Goal: Task Accomplishment & Management: Use online tool/utility

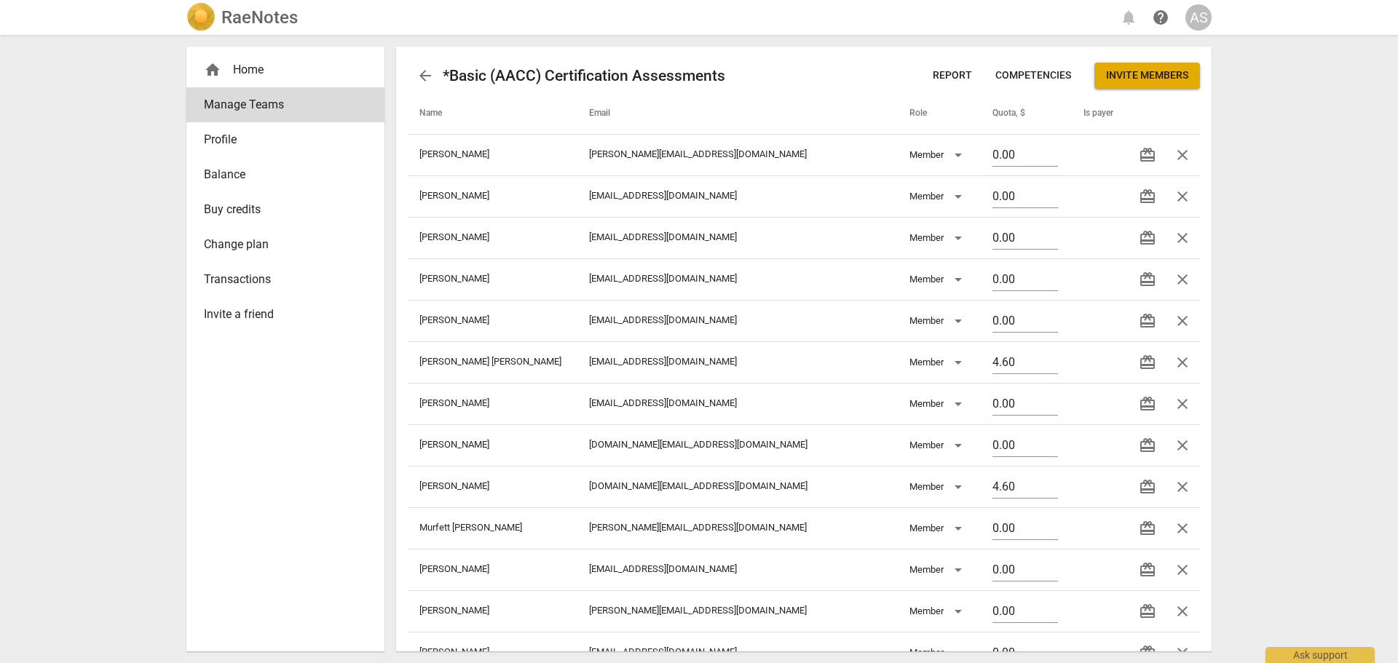
click at [271, 28] on div "RaeNotes" at bounding box center [241, 17] width 111 height 29
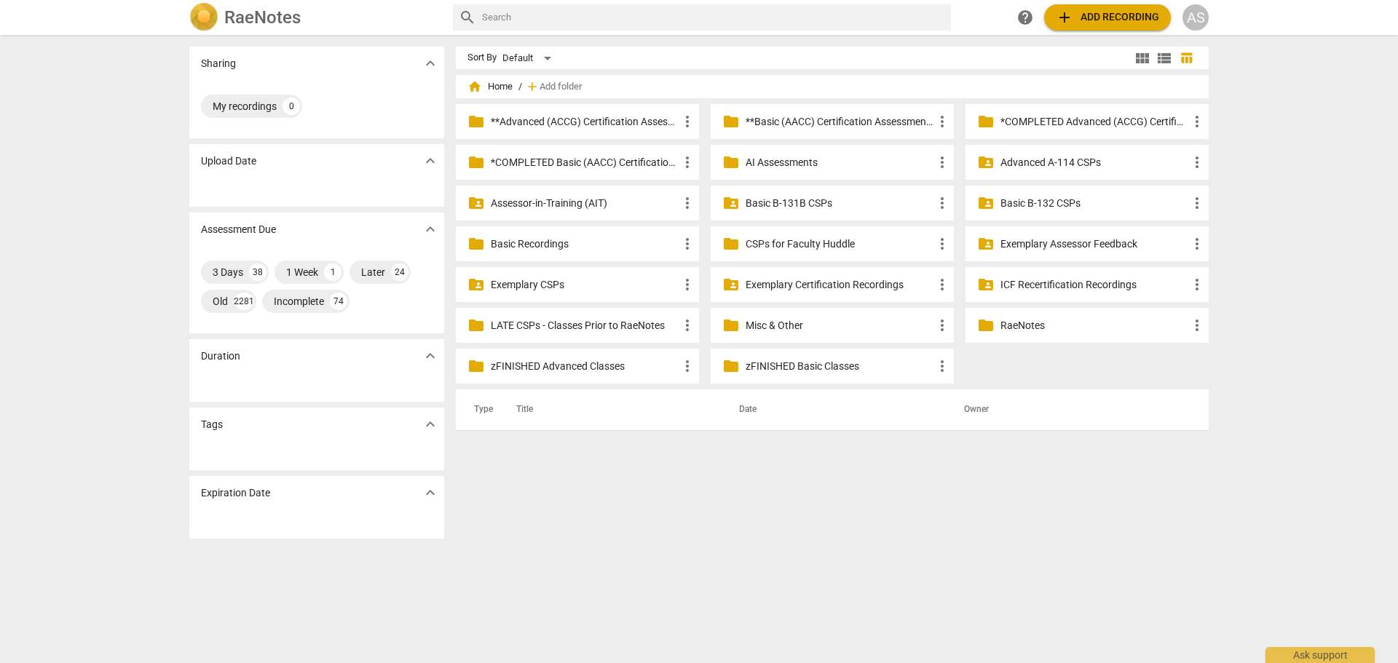
click at [1024, 159] on p "Advanced A-114 CSPs" at bounding box center [1094, 162] width 188 height 15
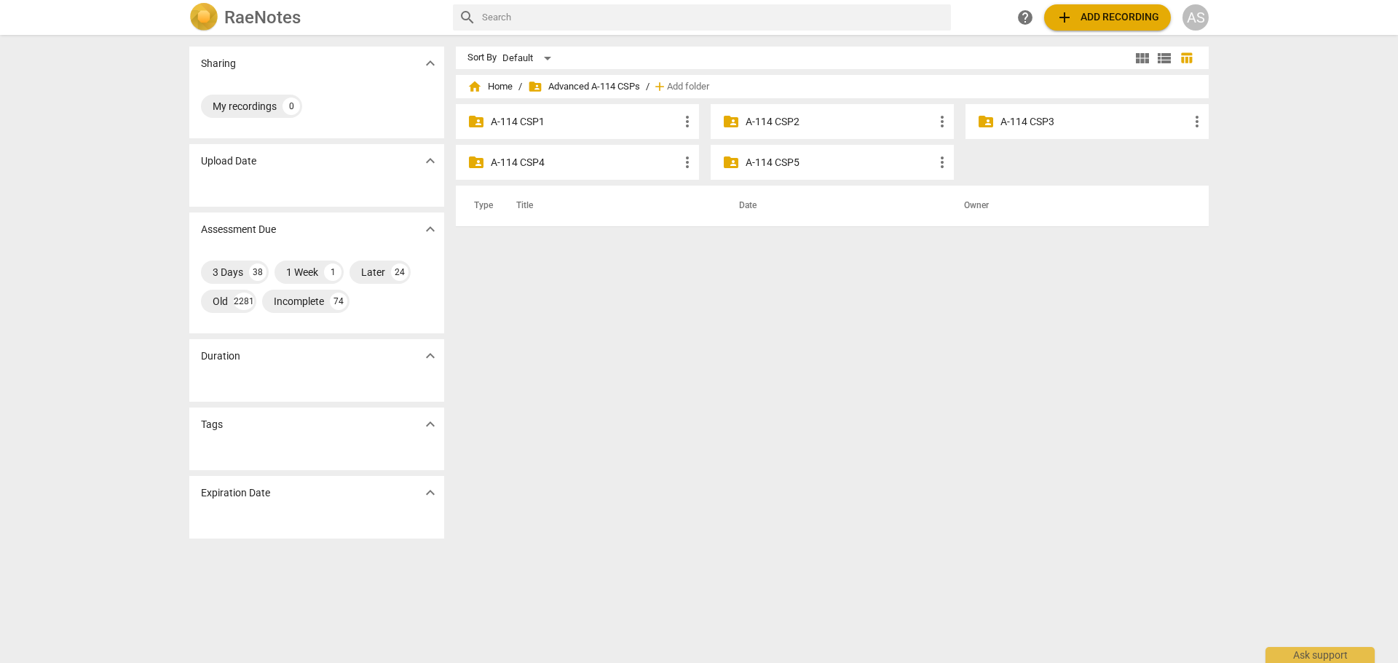
click at [1011, 117] on p "A-114 CSP3" at bounding box center [1094, 121] width 188 height 15
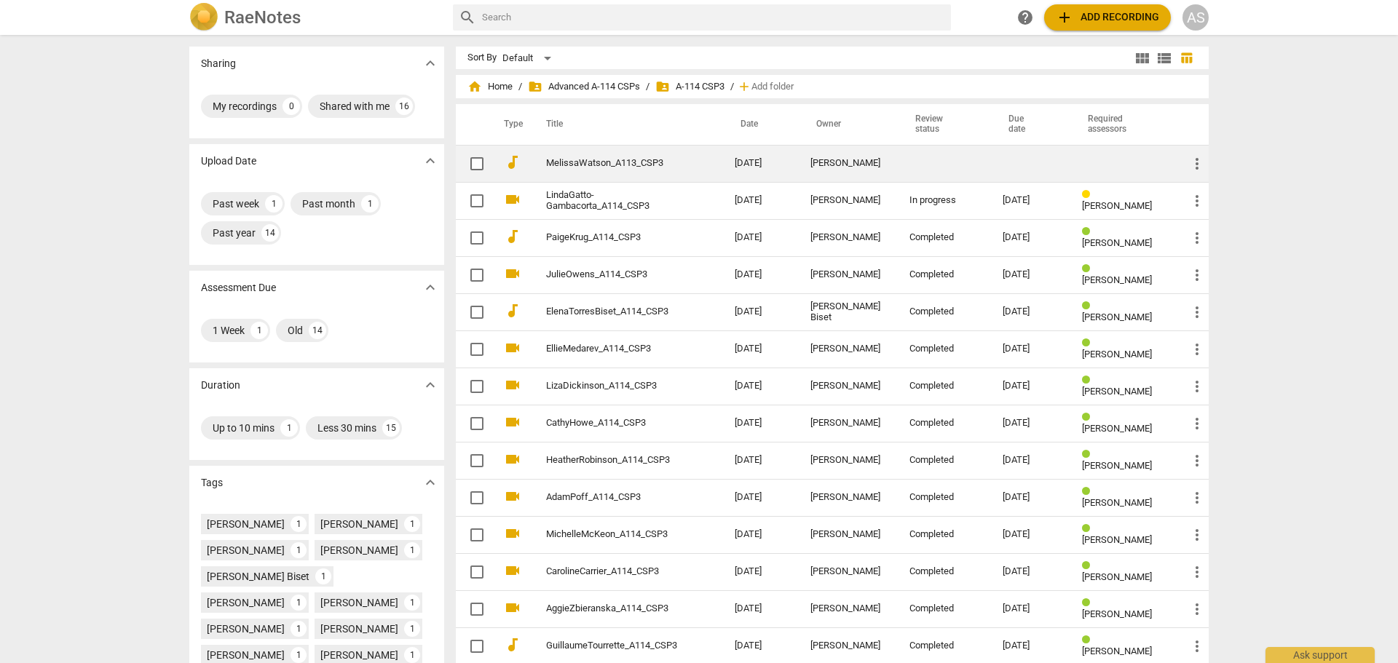
click at [856, 169] on div "Melissa Watson" at bounding box center [848, 163] width 76 height 11
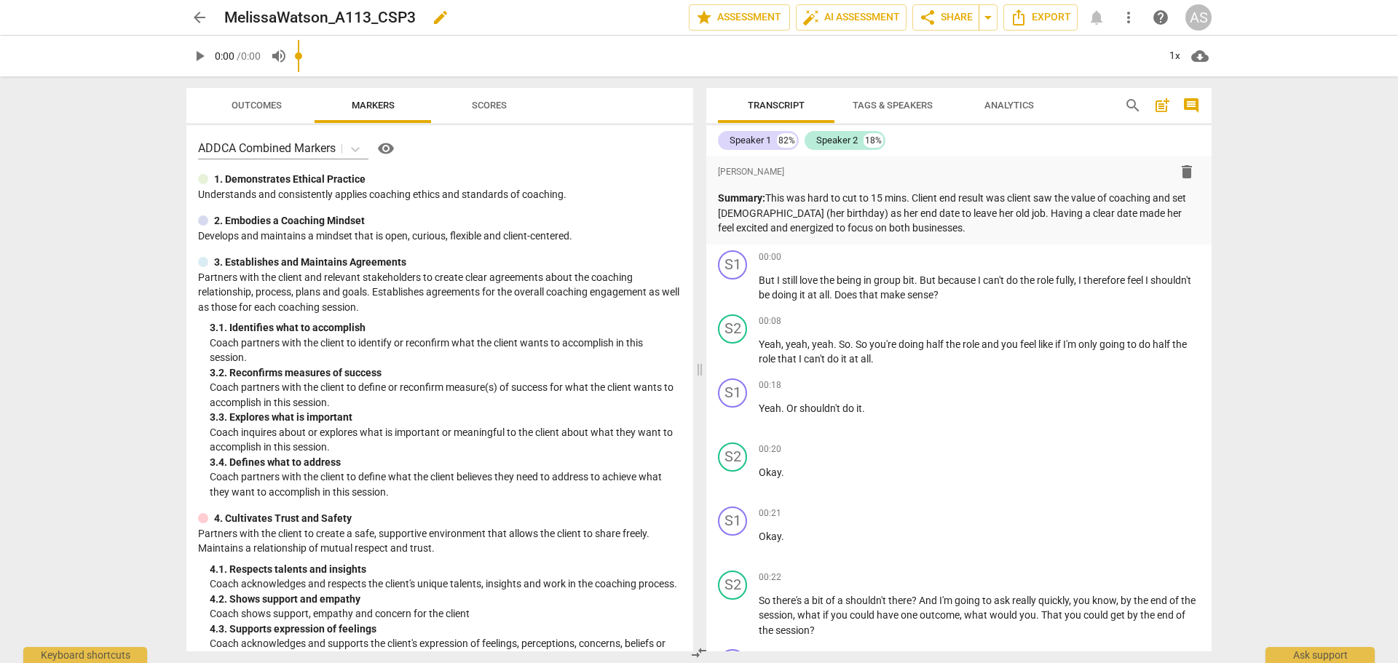
click at [433, 15] on span "edit" at bounding box center [440, 17] width 17 height 17
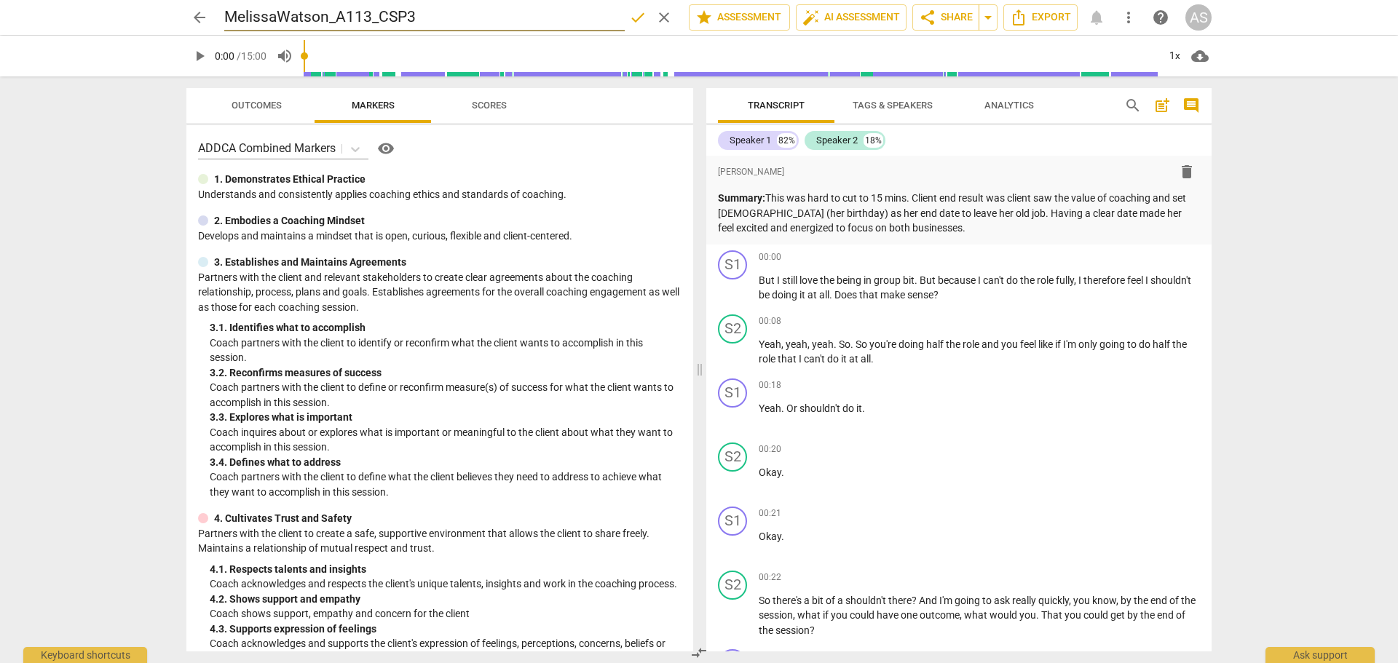
click at [374, 15] on input "MelissaWatson_A113_CSP3" at bounding box center [424, 18] width 400 height 28
type input "MelissaWatson_A114_CSP3"
click at [629, 21] on span "done" at bounding box center [637, 17] width 17 height 17
click at [207, 15] on span "arrow_back" at bounding box center [199, 17] width 17 height 17
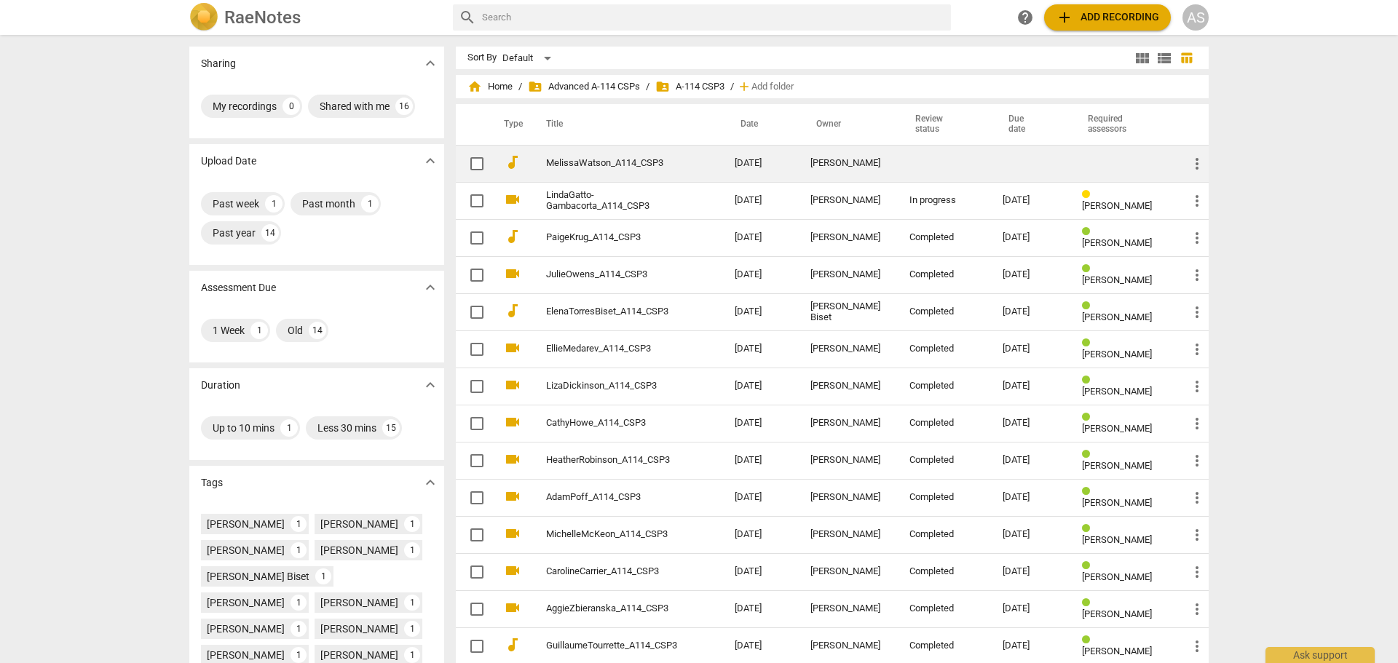
click at [751, 158] on td "2025-10-06" at bounding box center [761, 163] width 76 height 37
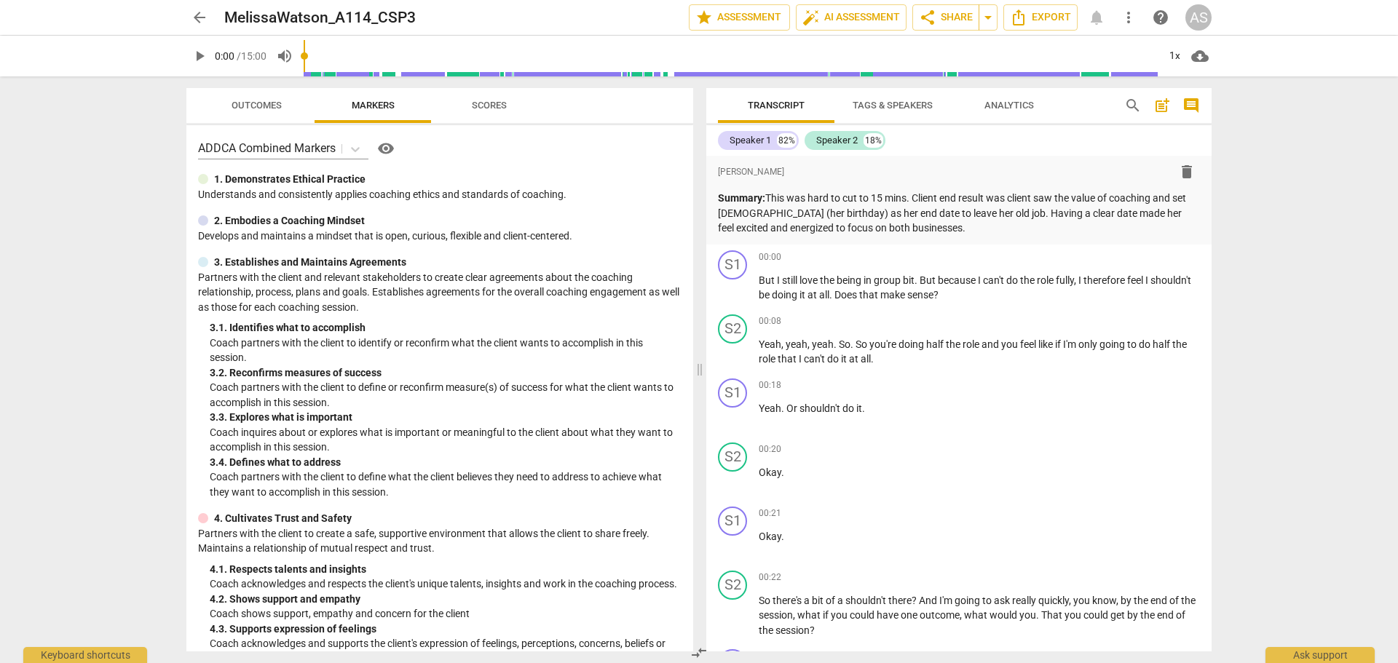
click at [213, 17] on div "arrow_back MelissaWatson_A114_CSP3 edit star Assessment auto_fix_high AI Assess…" at bounding box center [698, 17] width 1025 height 26
click at [208, 15] on span "arrow_back" at bounding box center [199, 17] width 26 height 17
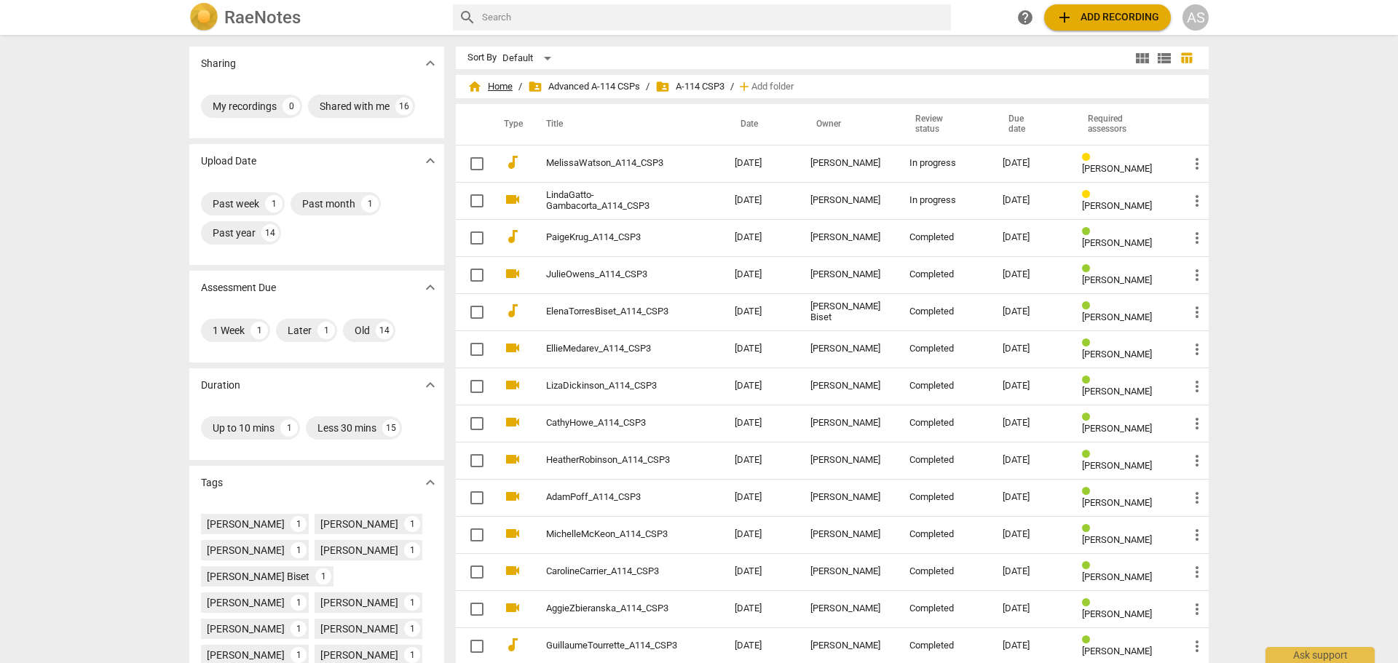
click at [499, 81] on span "home Home" at bounding box center [489, 86] width 45 height 15
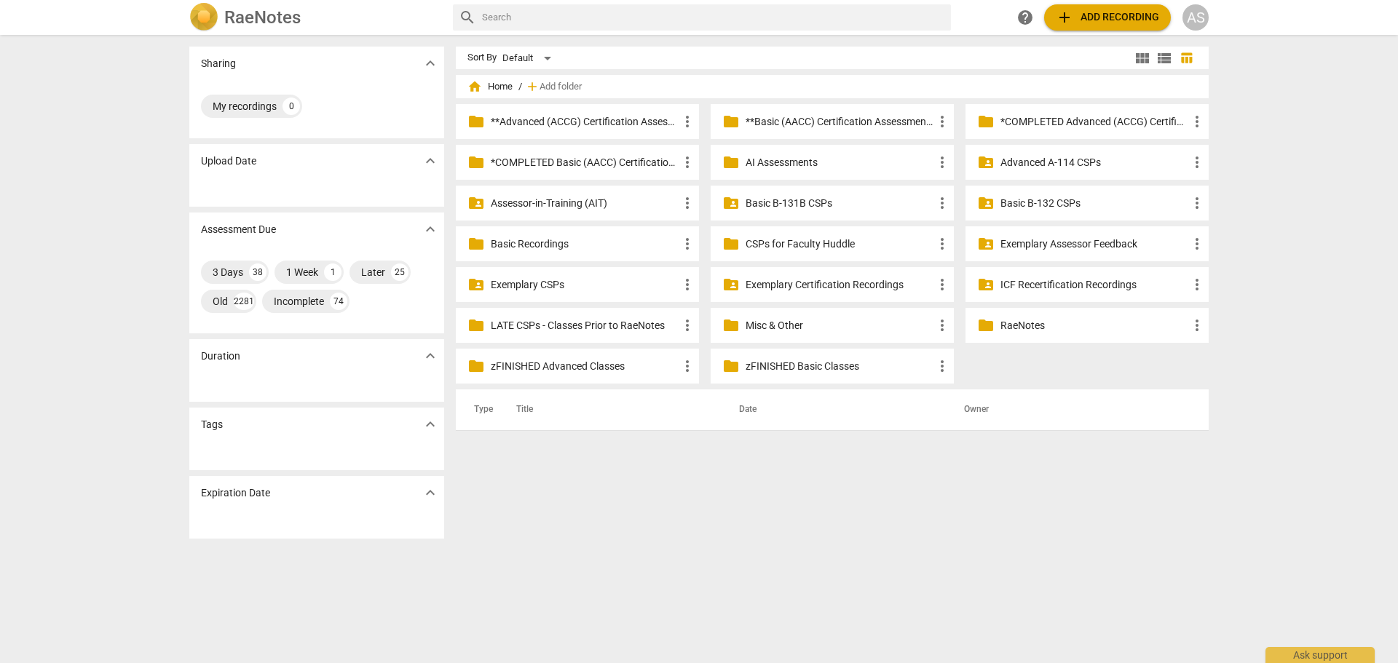
click at [602, 121] on p "**Advanced (ACCG) Certification Assessments" at bounding box center [585, 121] width 188 height 15
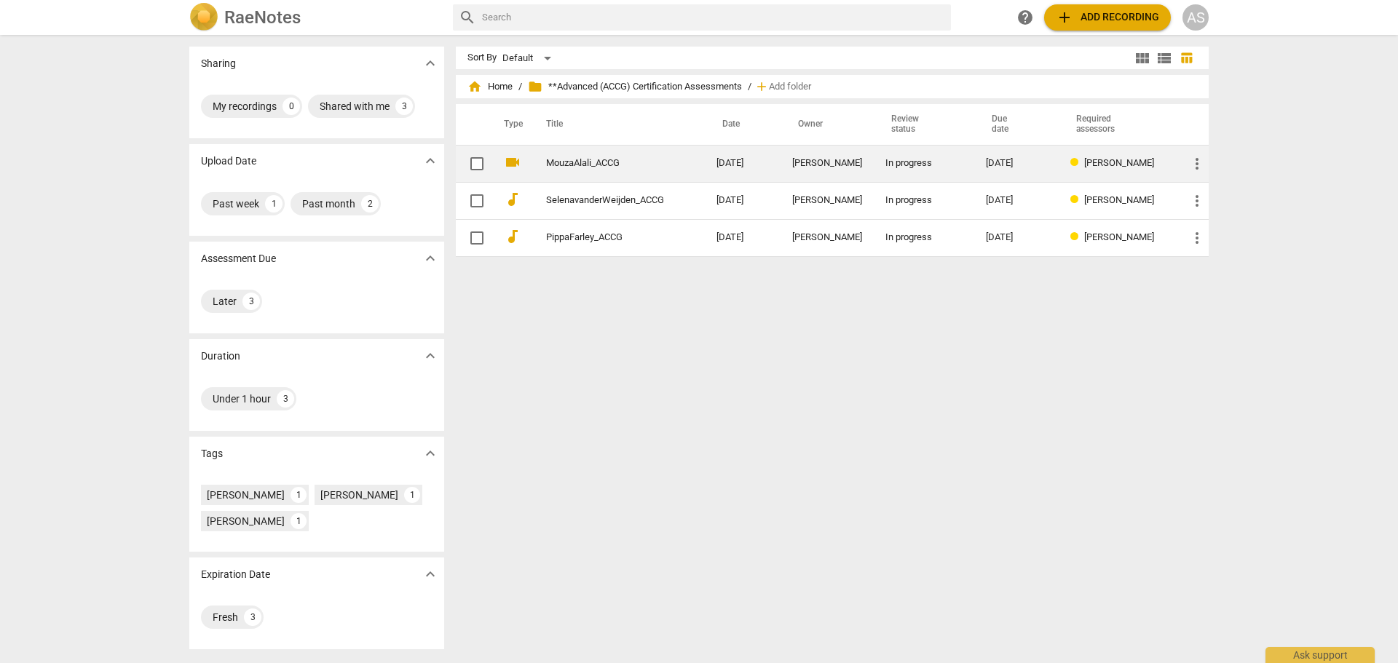
click at [613, 154] on td "MouzaAlali_ACCG" at bounding box center [617, 163] width 176 height 37
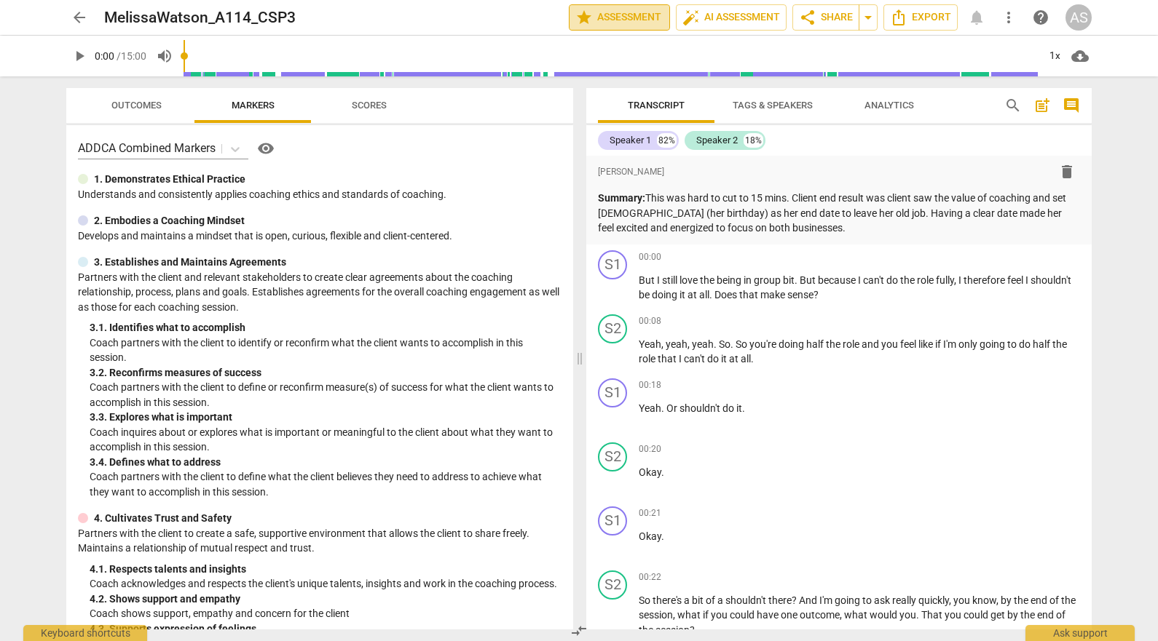
click at [642, 20] on span "star Assessment" at bounding box center [619, 17] width 88 height 17
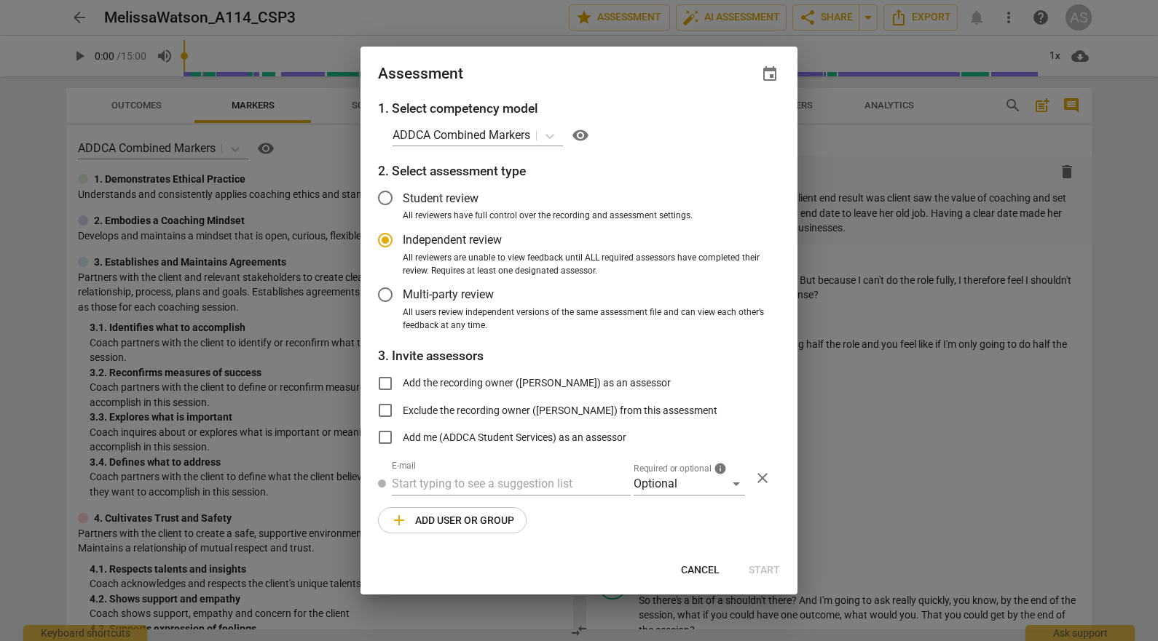
click at [767, 66] on span "event" at bounding box center [769, 74] width 17 height 17
radio input "false"
click at [730, 119] on input "date" at bounding box center [682, 124] width 102 height 21
type input "2025-10-20"
click at [586, 100] on div at bounding box center [579, 320] width 1158 height 641
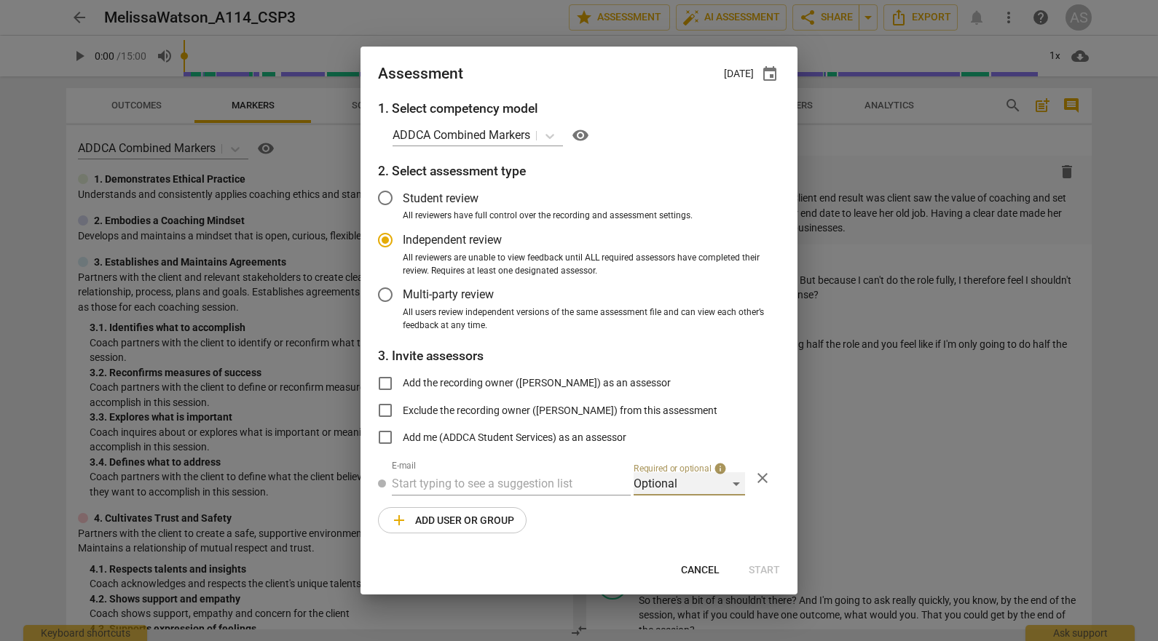
click at [682, 495] on div "Optional" at bounding box center [688, 484] width 111 height 23
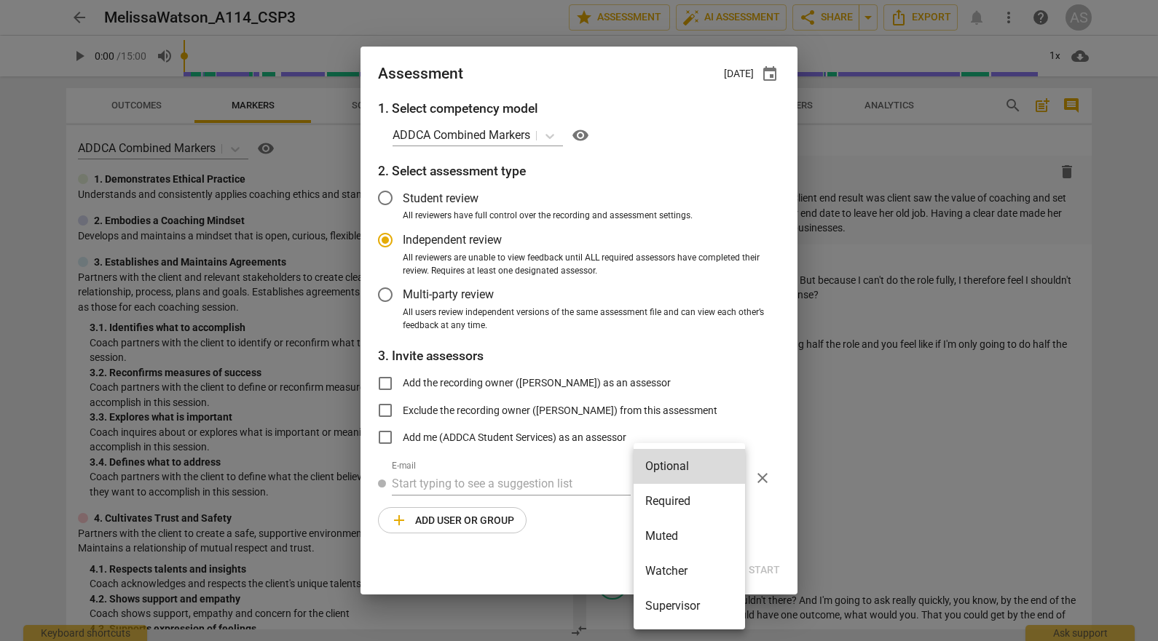
click at [675, 497] on li "Required" at bounding box center [688, 501] width 111 height 35
radio input "false"
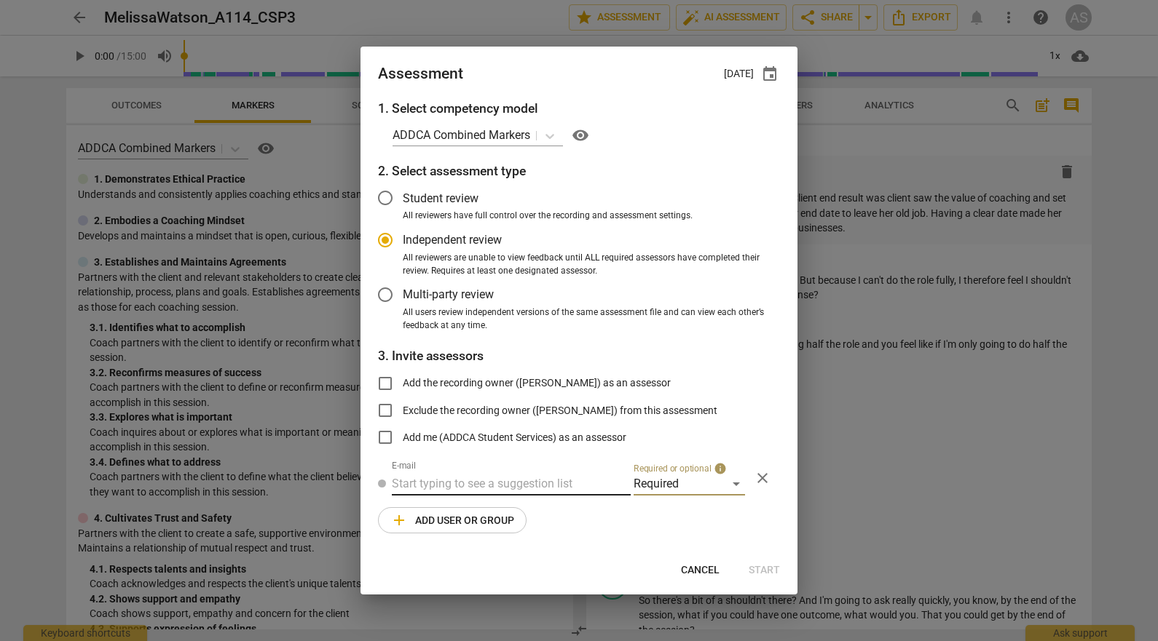
click at [499, 474] on input "text" at bounding box center [511, 484] width 239 height 23
type input "linda@add"
click at [490, 529] on div "Linda King < linda@add ca.com>" at bounding box center [542, 513] width 301 height 35
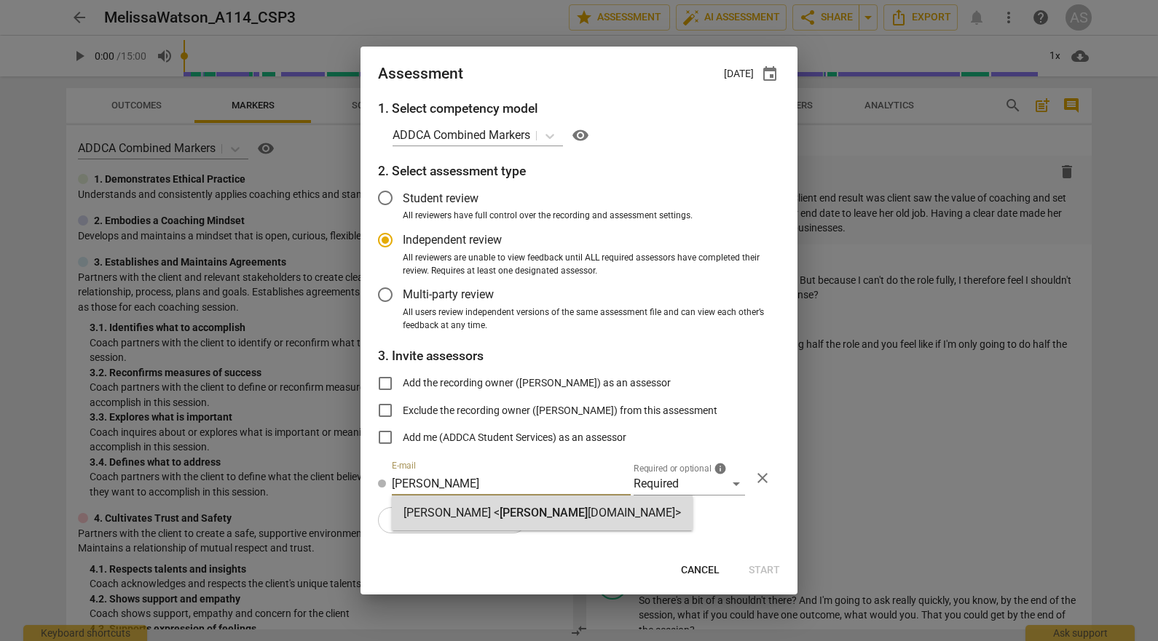
radio input "false"
type input "Linda King <linda@addca.com>"
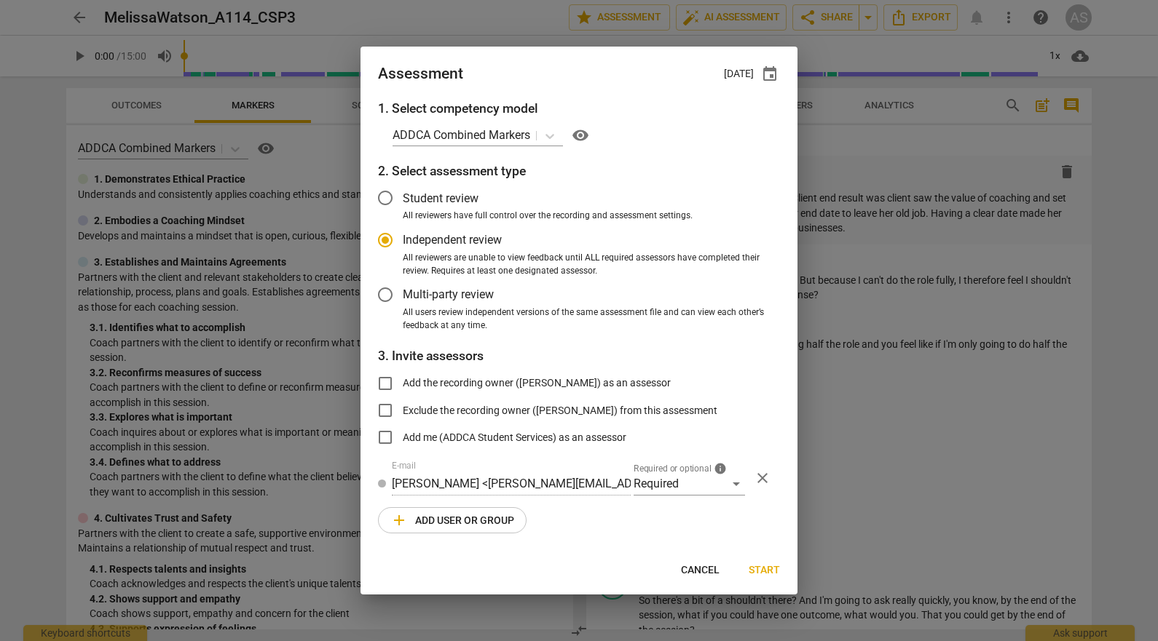
click at [489, 521] on span "add Add user or group" at bounding box center [452, 520] width 124 height 17
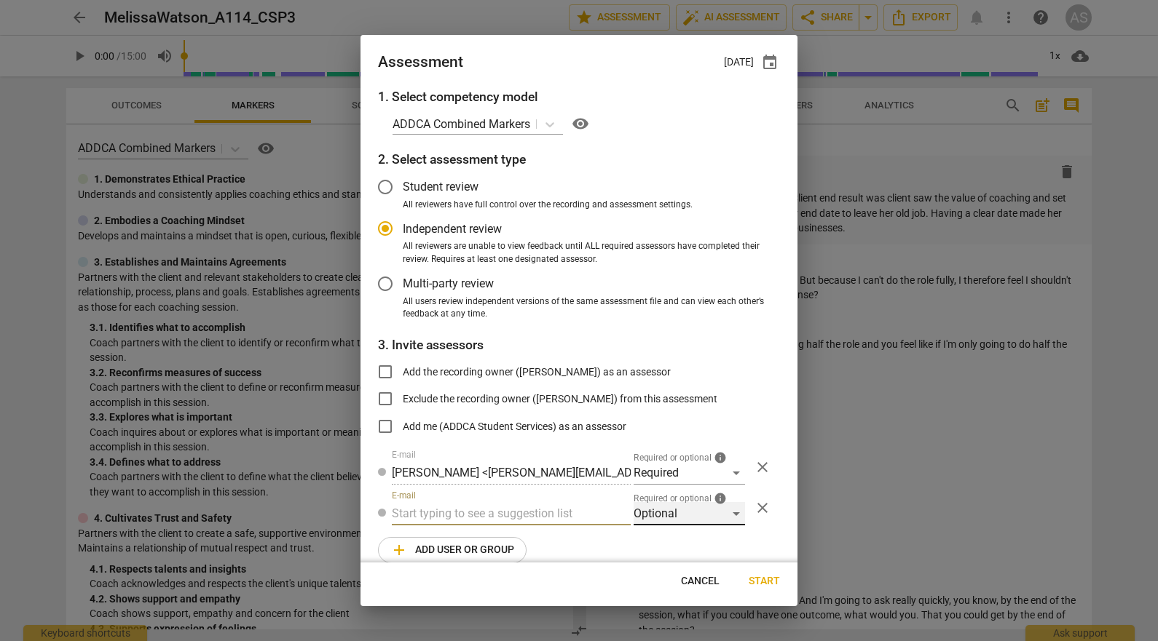
click at [659, 512] on div "Optional" at bounding box center [688, 513] width 111 height 23
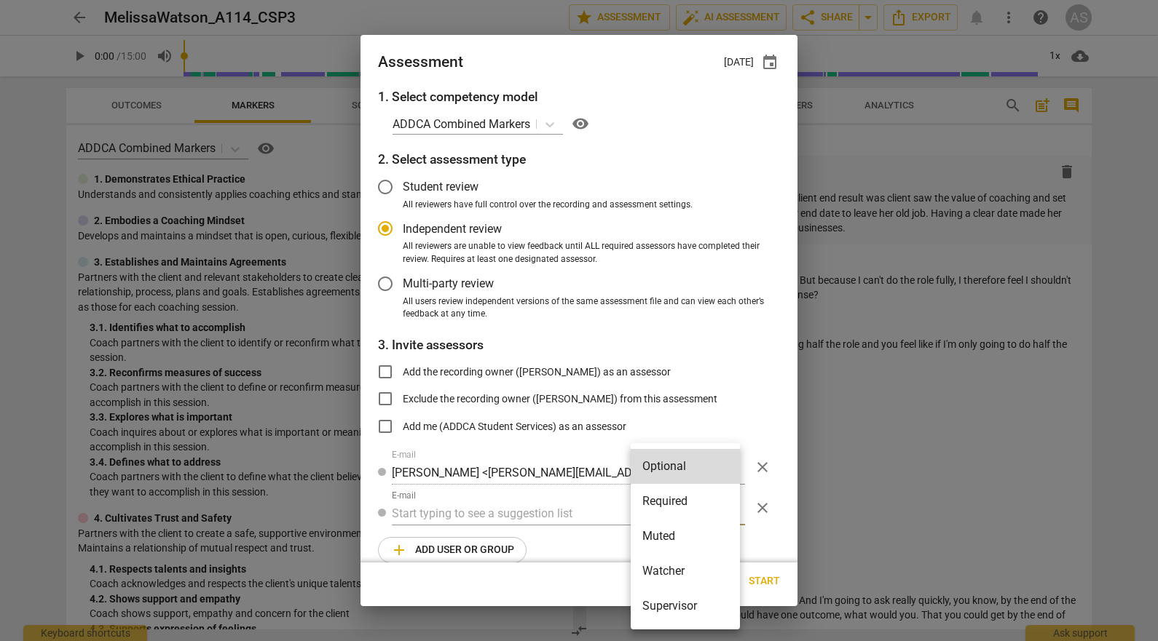
click at [671, 537] on li "Muted" at bounding box center [685, 536] width 109 height 35
radio input "false"
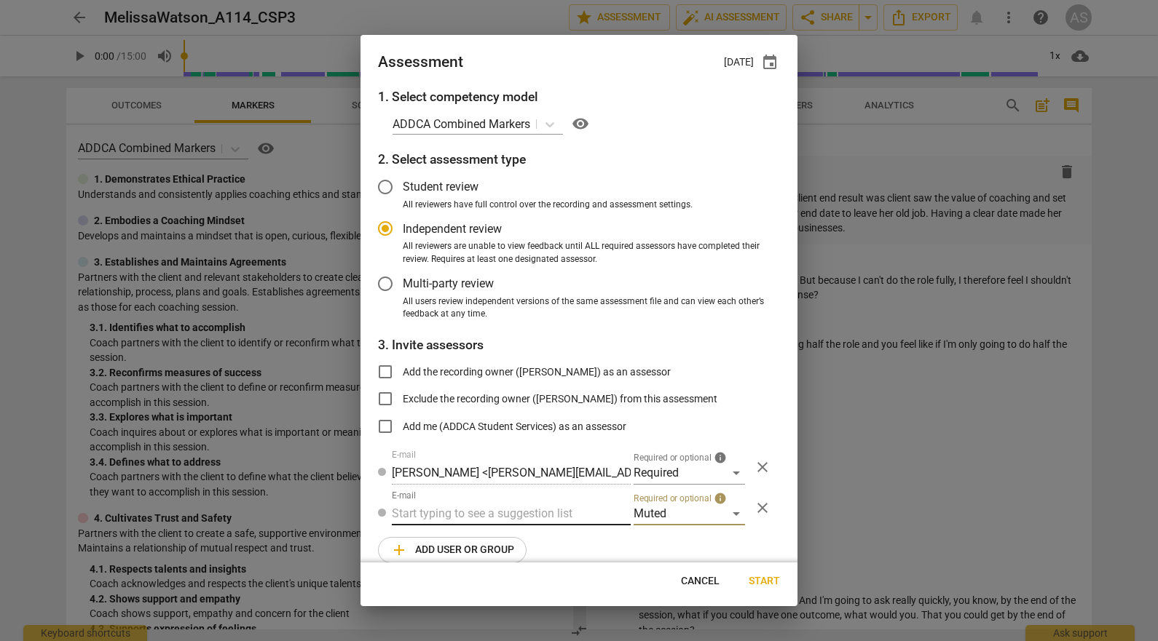
click at [534, 513] on input "text" at bounding box center [511, 513] width 239 height 23
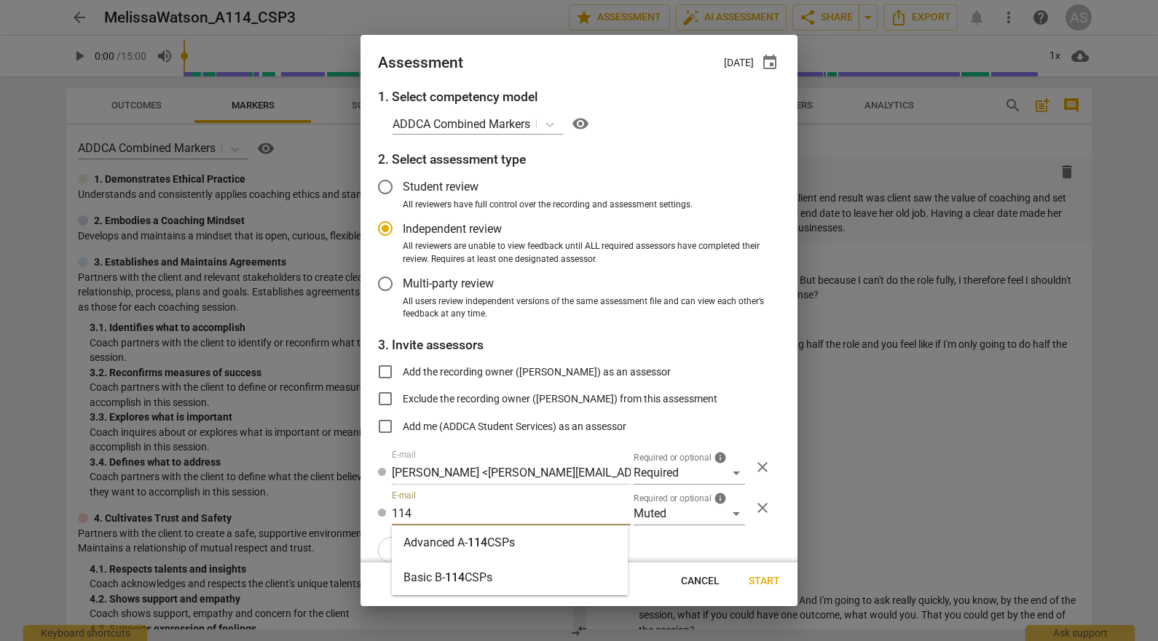
type input "114"
click at [511, 537] on strong "CSPs" at bounding box center [501, 543] width 28 height 14
radio input "false"
type input "Advanced A-114 CSPs"
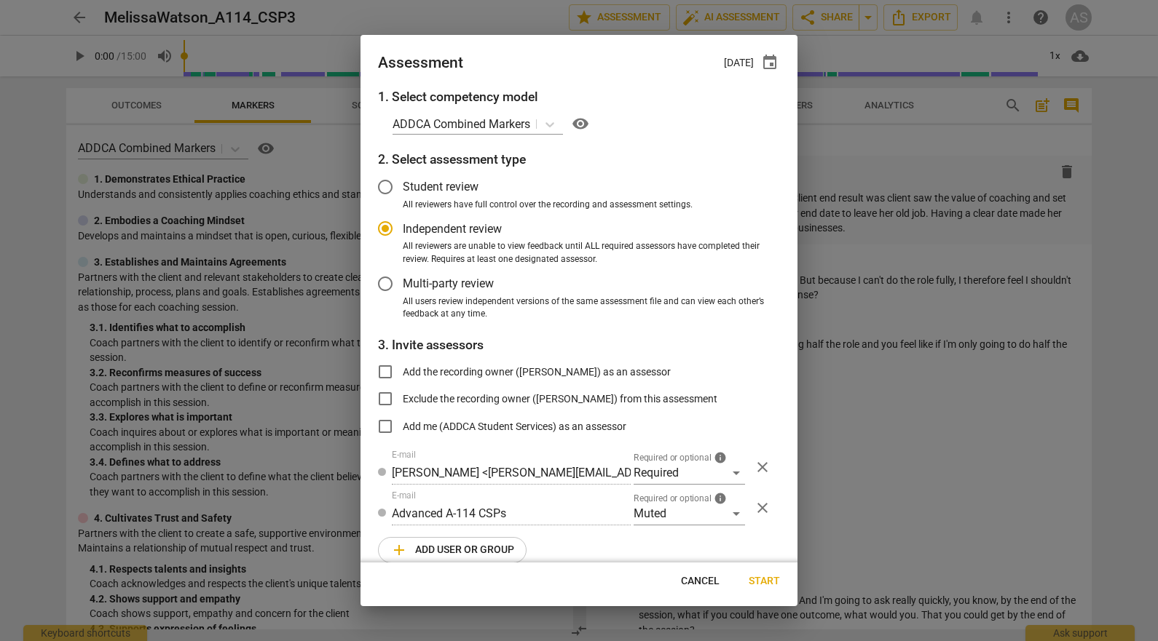
click at [762, 577] on span "Start" at bounding box center [764, 581] width 31 height 15
radio input "false"
type input "Michelle McKeon <michelle@atriumacademics.com>"
type input "Eric Munro <eric.s.munro@gmail.com>"
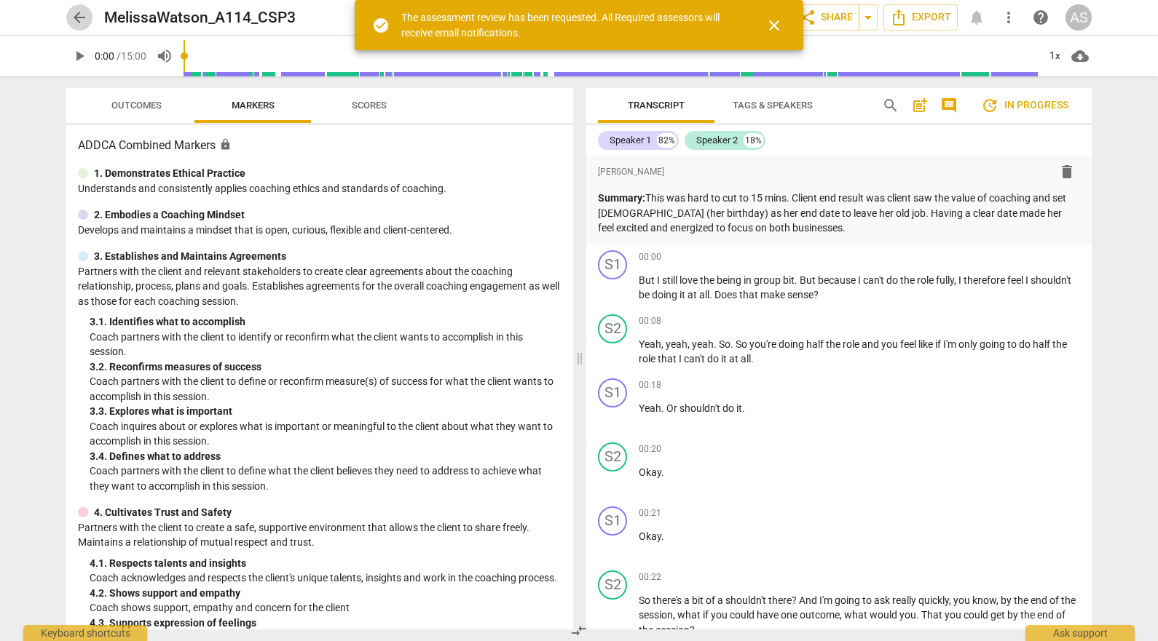
click at [86, 23] on span "arrow_back" at bounding box center [79, 17] width 17 height 17
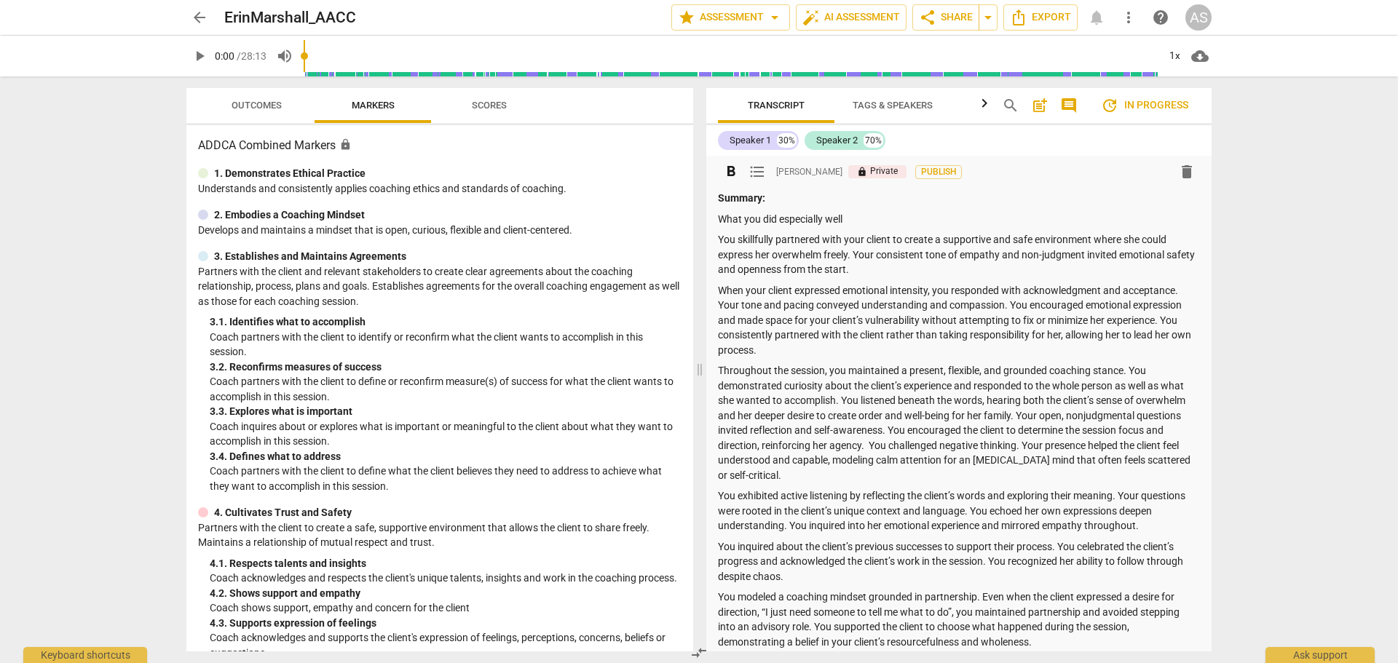
click at [751, 195] on strong "Summary:" at bounding box center [741, 198] width 47 height 12
click at [752, 194] on strong "Summary:" at bounding box center [741, 198] width 47 height 12
click at [770, 208] on div "SUMMARY: What you did especially well You skillfully partnered with your client…" at bounding box center [959, 517] width 482 height 652
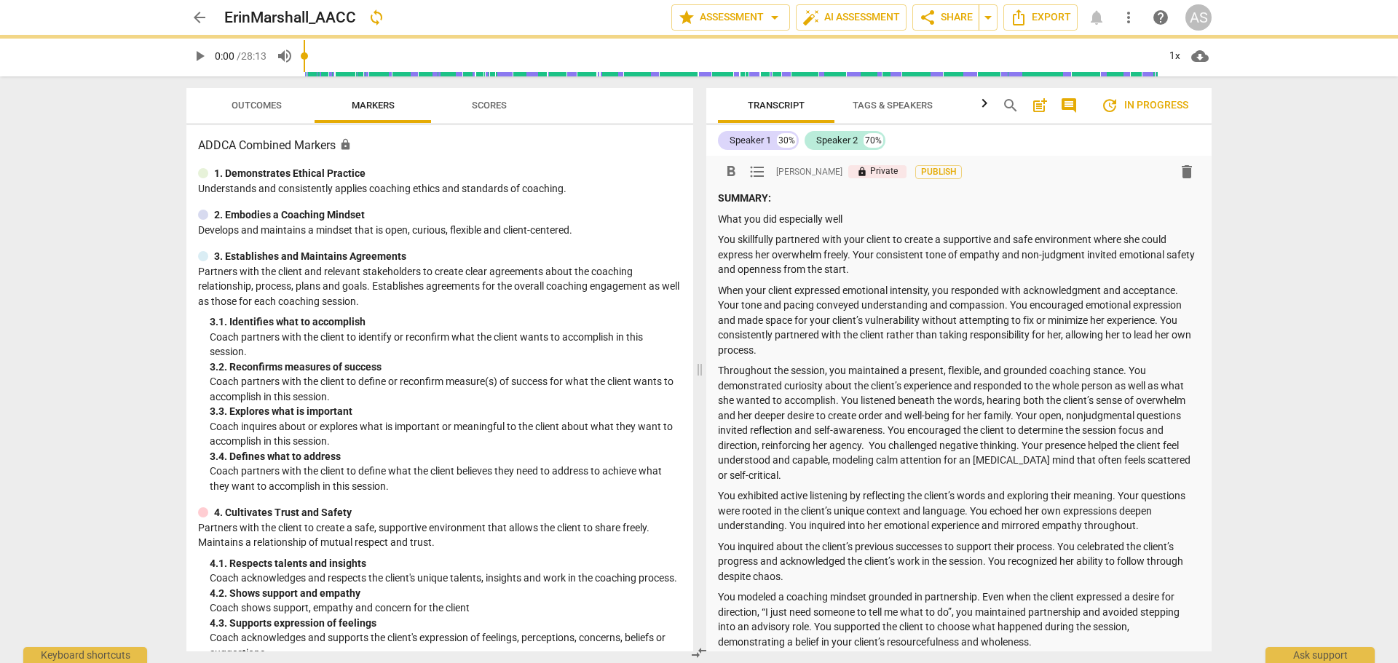
click at [767, 214] on p "What you did especially well" at bounding box center [959, 219] width 482 height 15
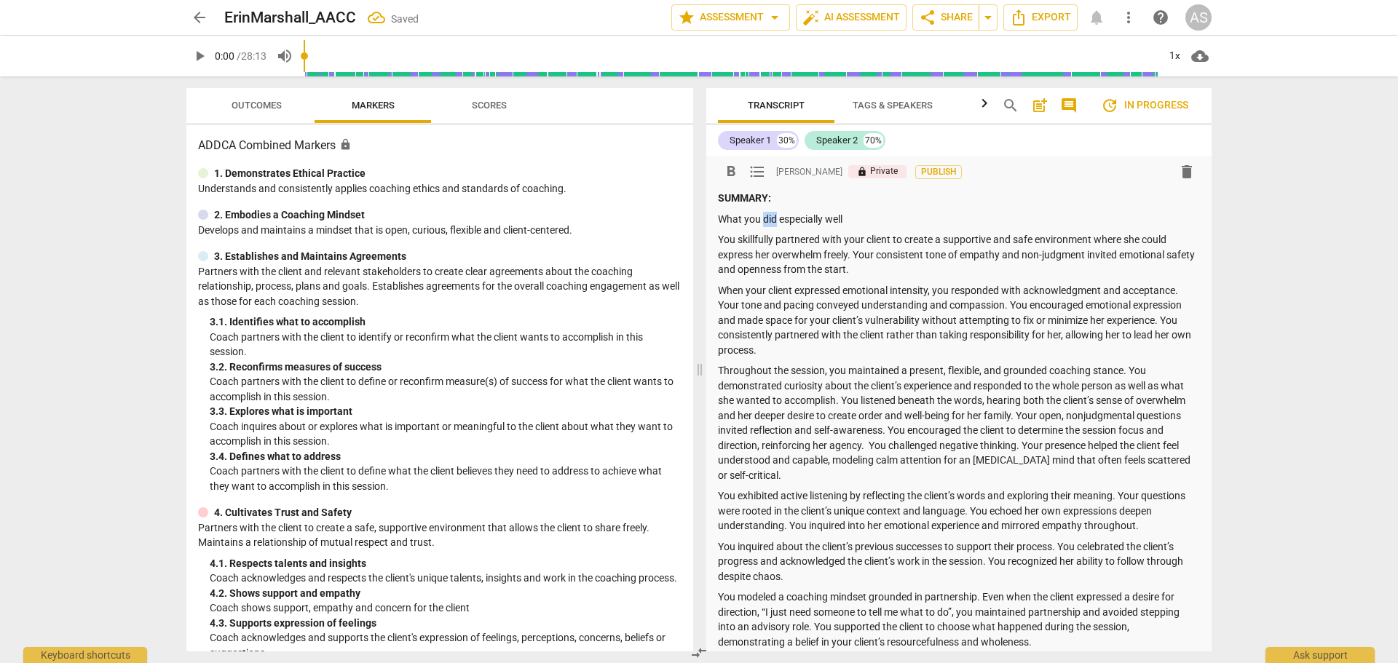
click at [769, 216] on p "What you did especially well" at bounding box center [959, 219] width 482 height 15
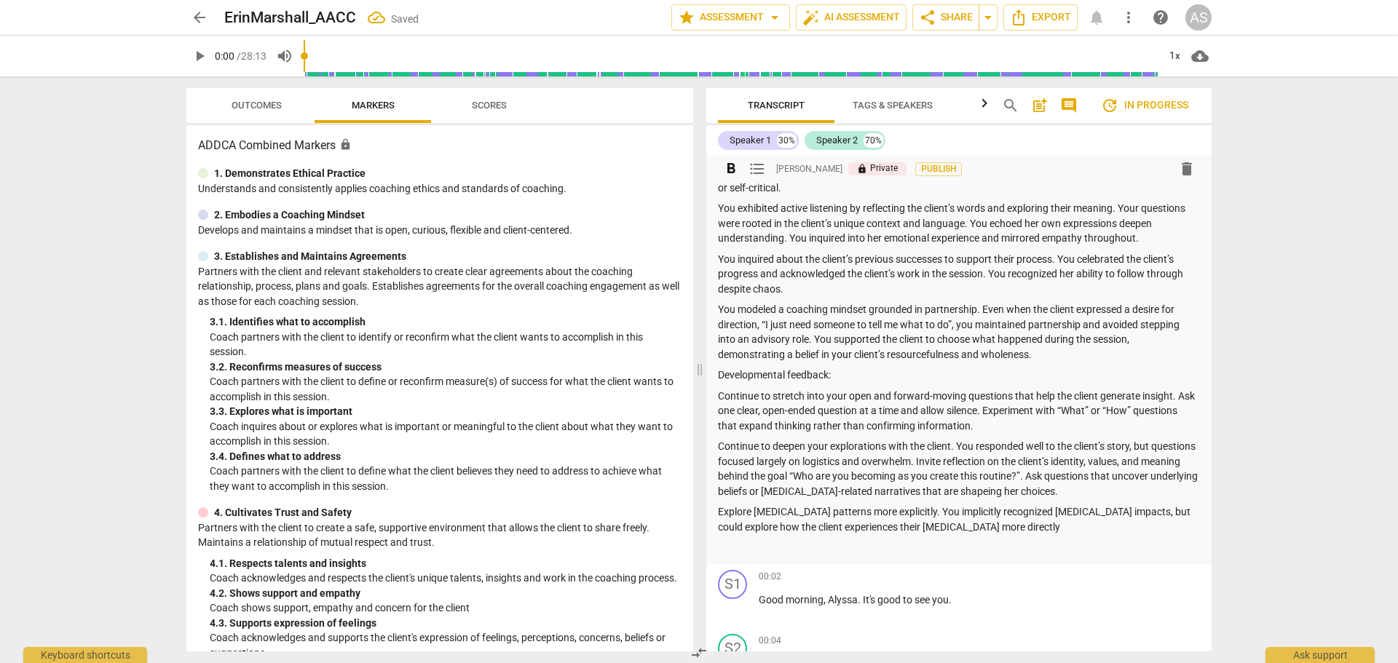
scroll to position [291, 0]
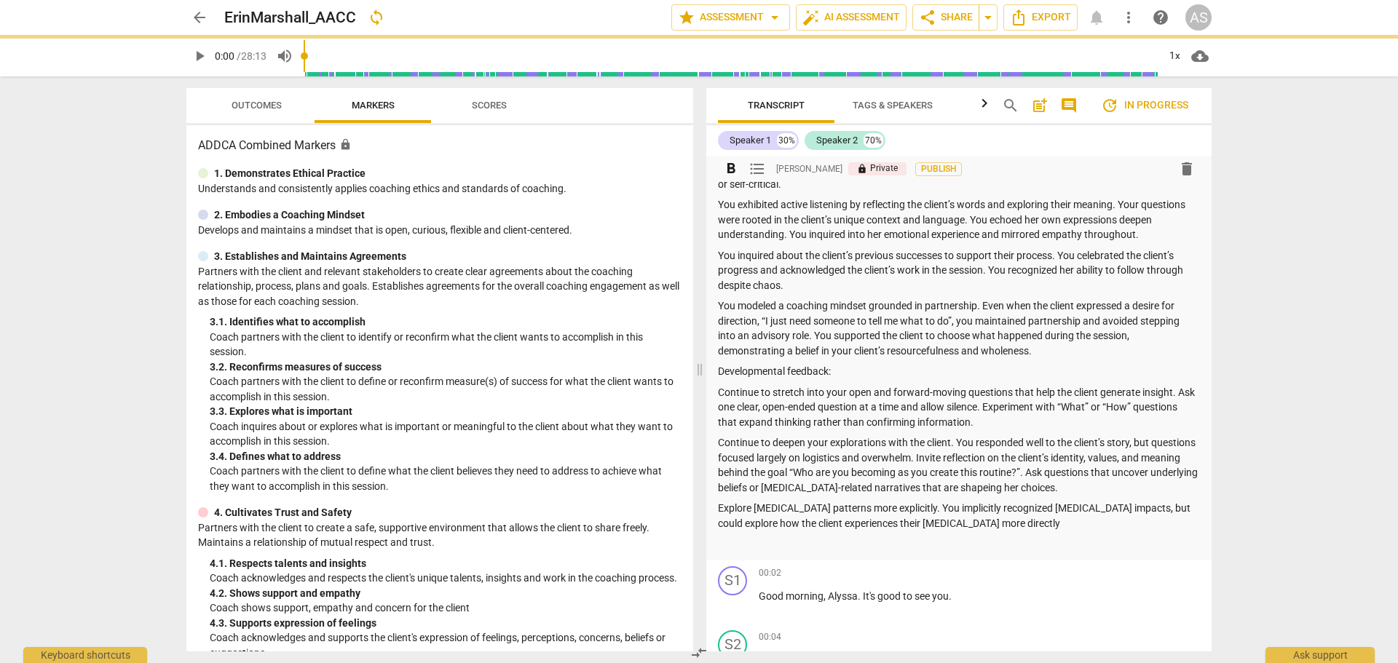
click at [759, 370] on p "Developmental feedback:" at bounding box center [959, 371] width 482 height 15
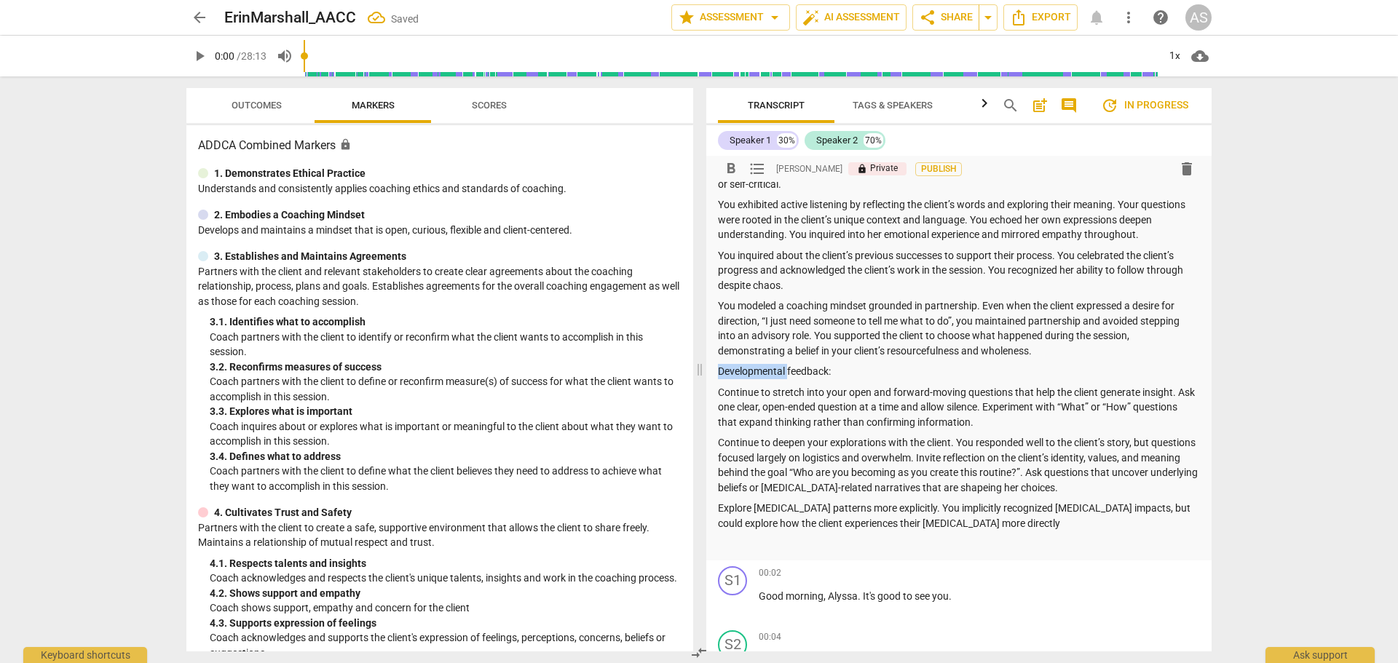
click at [759, 370] on p "Developmental feedback:" at bounding box center [959, 371] width 482 height 15
click at [1133, 400] on p "Continue to stretch into your open and forward-moving questions that help the c…" at bounding box center [959, 407] width 482 height 45
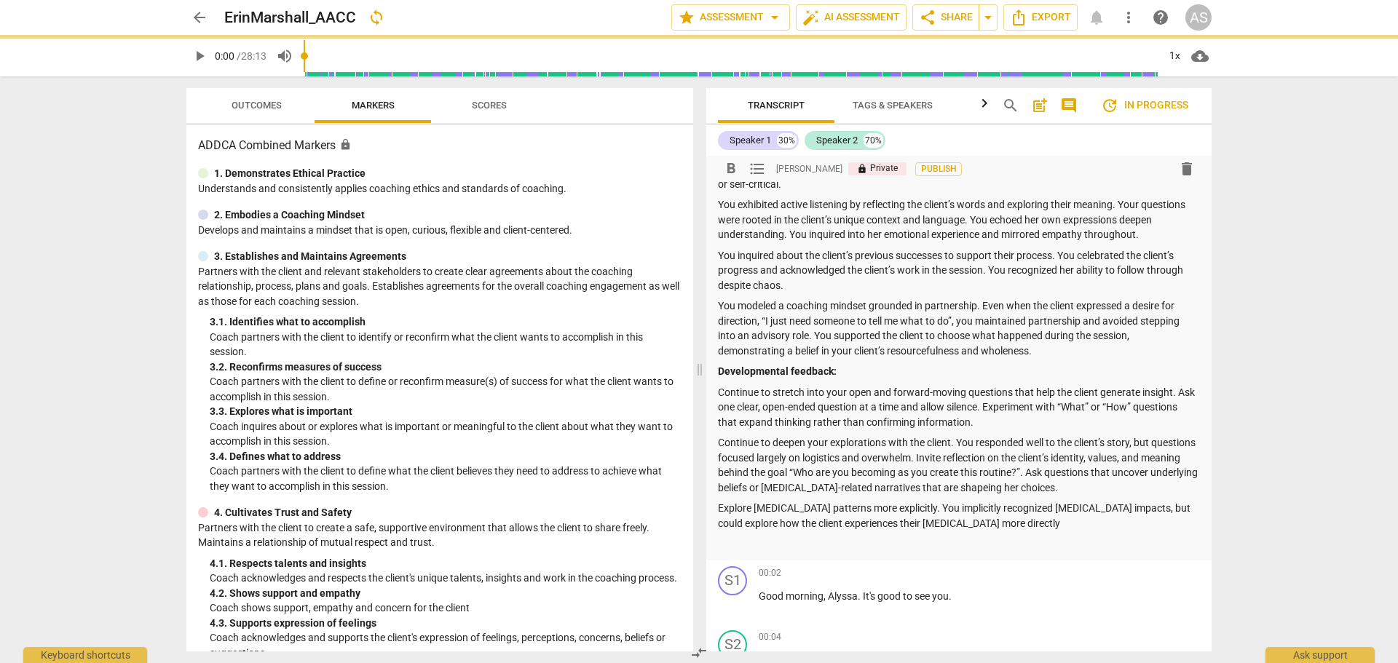
click at [981, 494] on p "Continue to deepen your explorations with the client. You responded well to the…" at bounding box center [959, 465] width 482 height 60
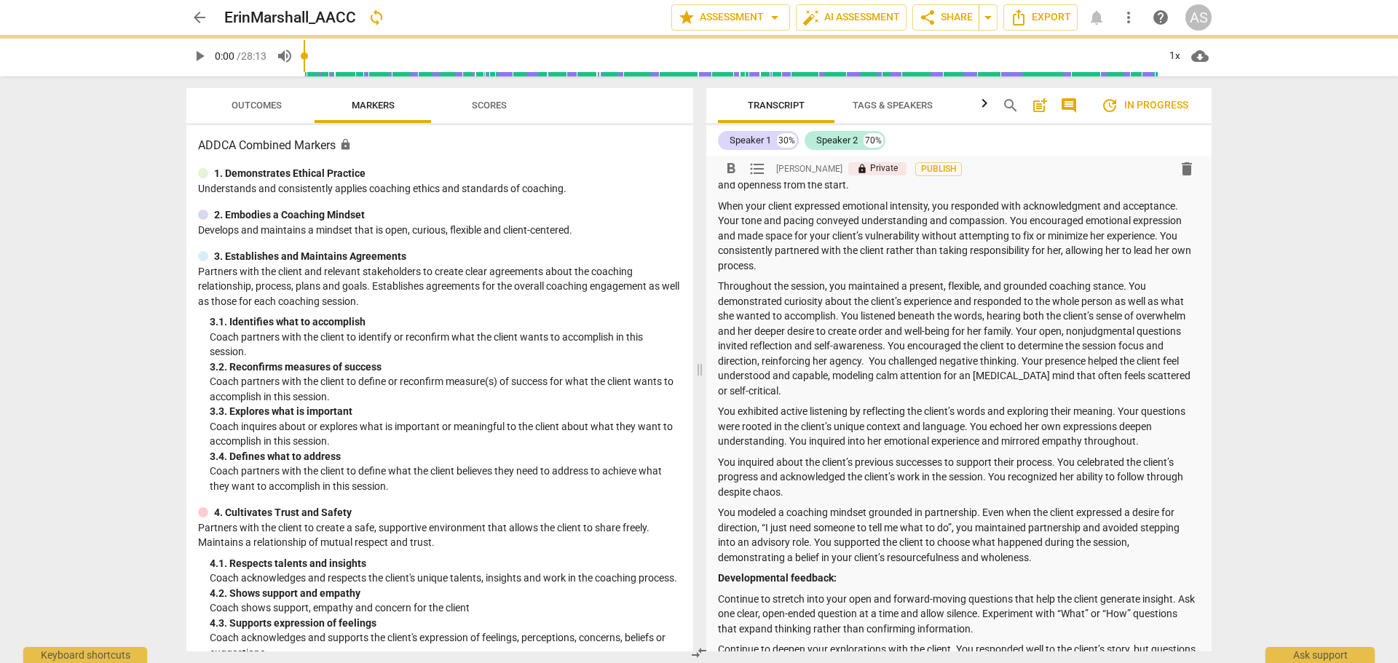
scroll to position [0, 0]
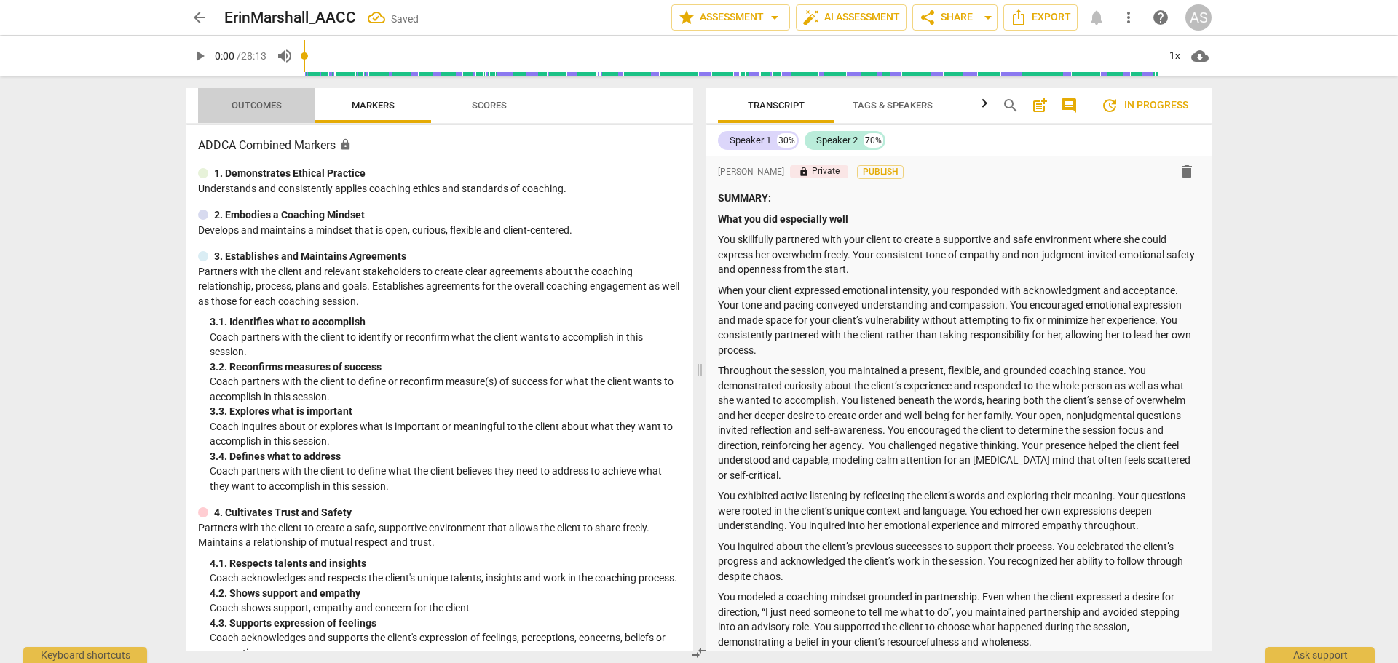
click at [264, 119] on button "Outcomes" at bounding box center [256, 105] width 117 height 35
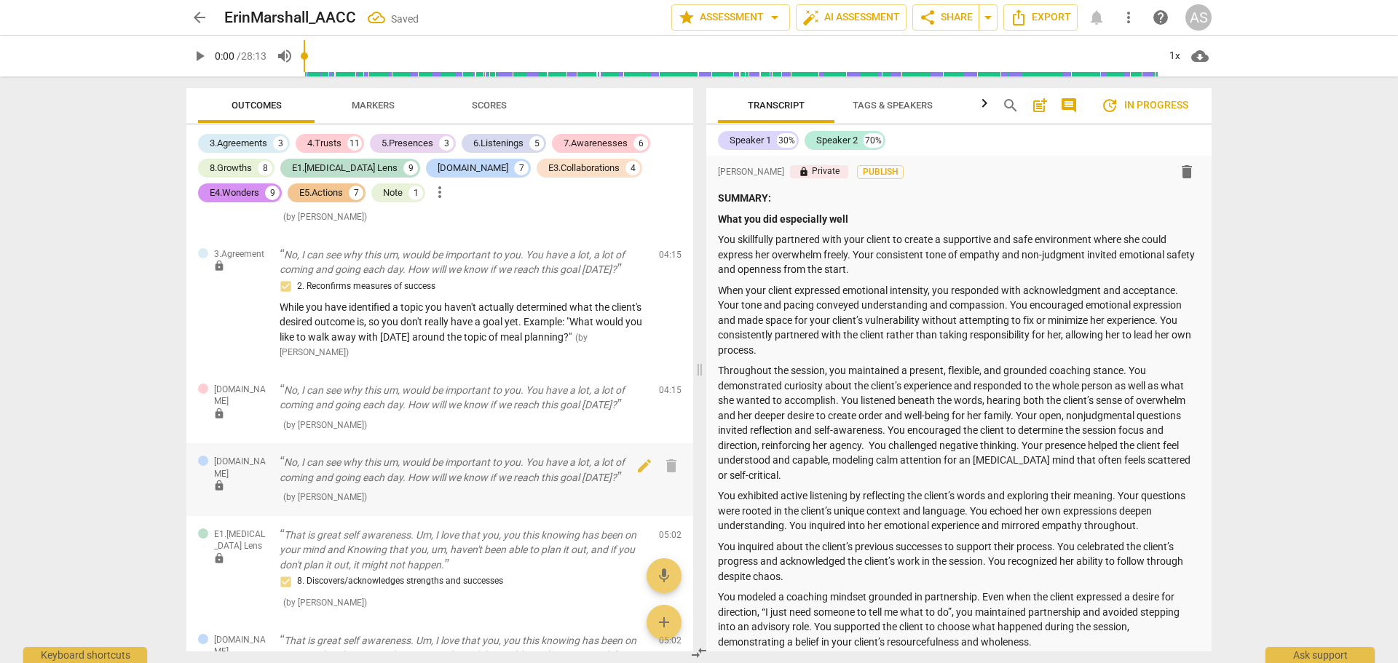
scroll to position [1529, 0]
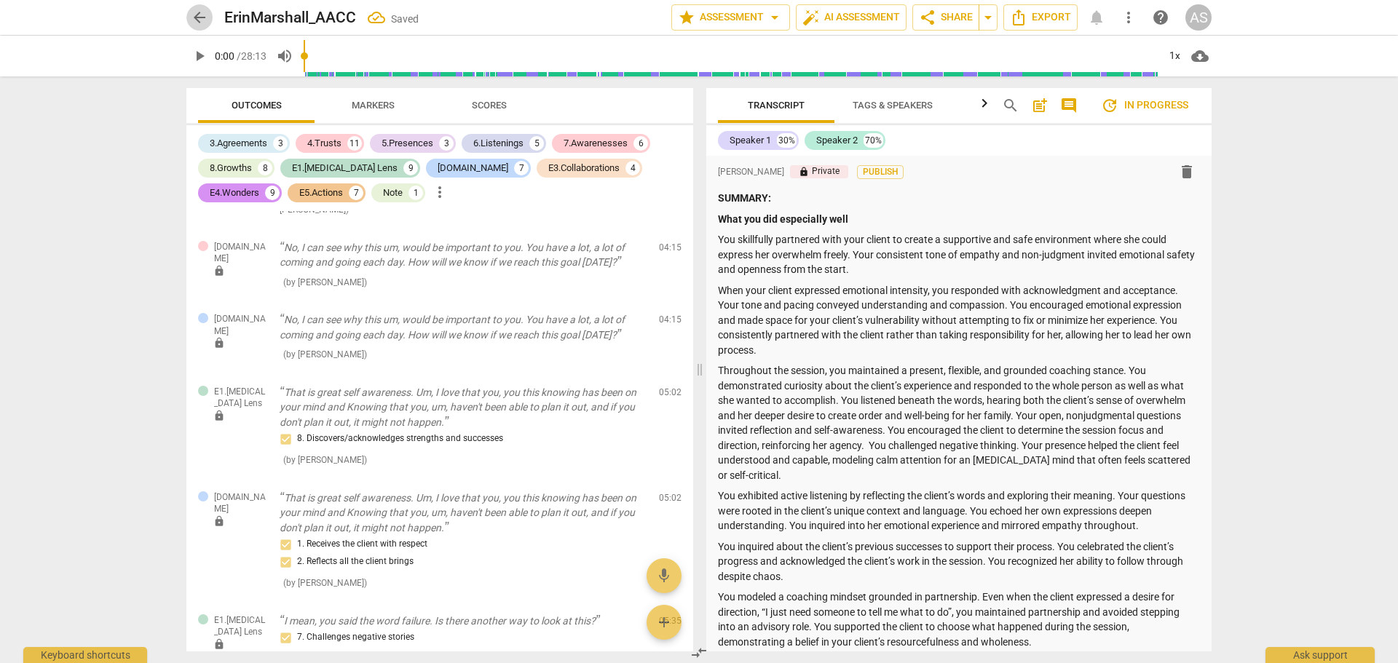
click at [200, 21] on span "arrow_back" at bounding box center [199, 17] width 17 height 17
